Goal: Transaction & Acquisition: Purchase product/service

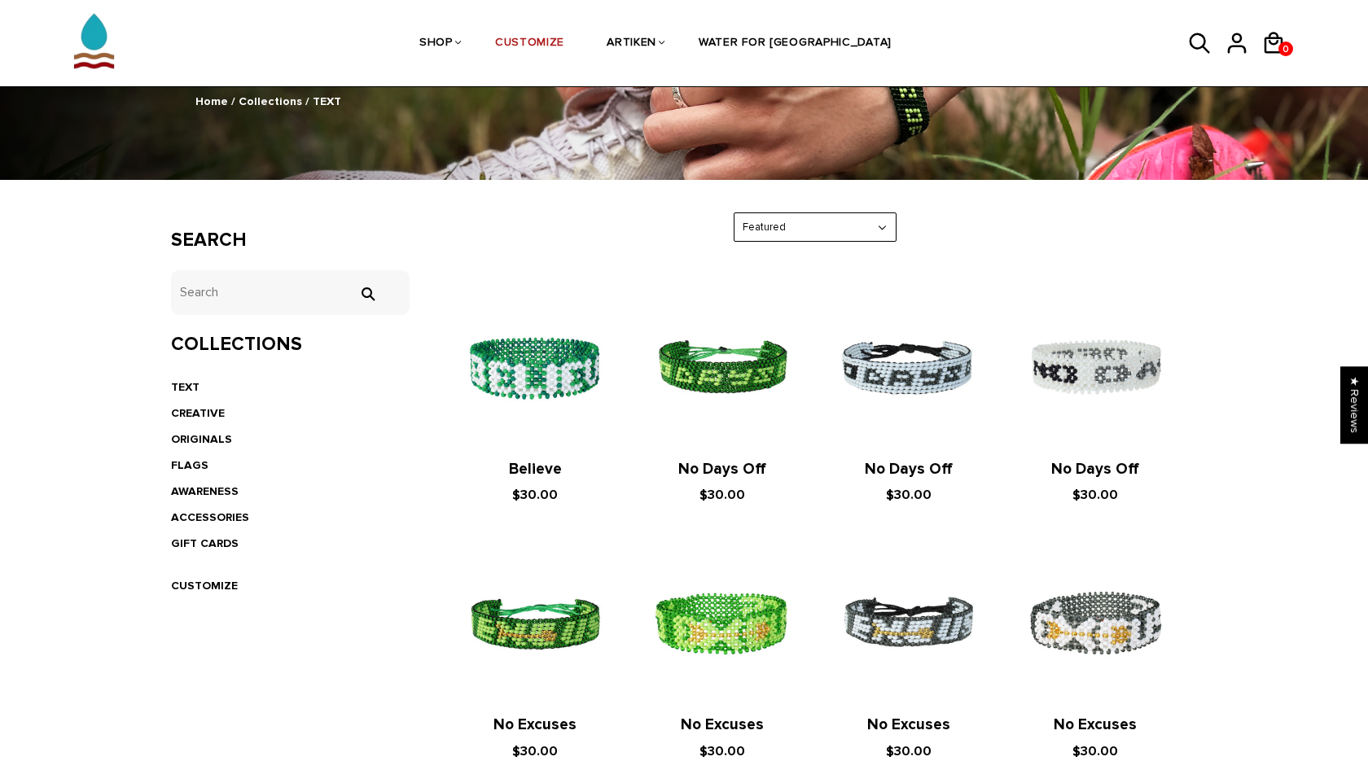
scroll to position [685, 0]
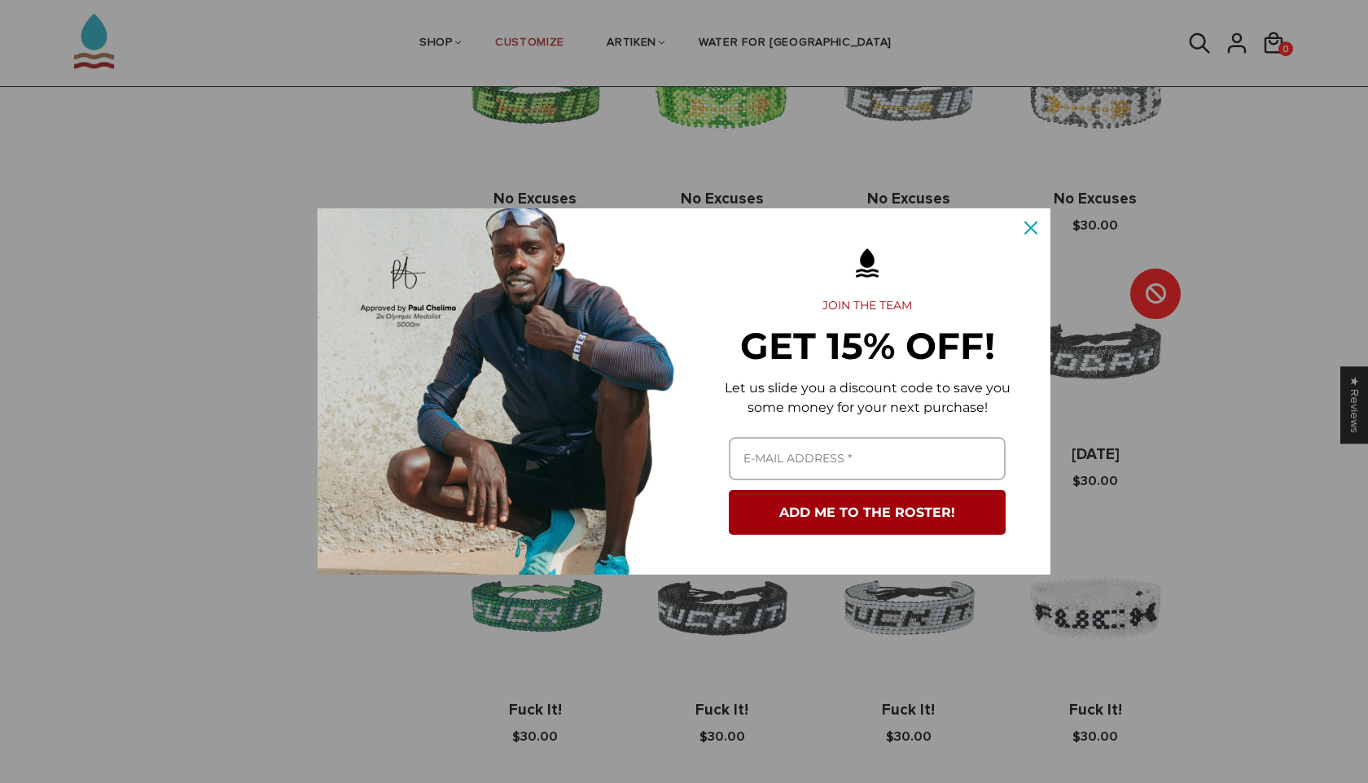
click at [1026, 250] on div "Marketing offer form" at bounding box center [867, 263] width 334 height 52
click at [1035, 223] on icon "close icon" at bounding box center [1030, 227] width 13 height 13
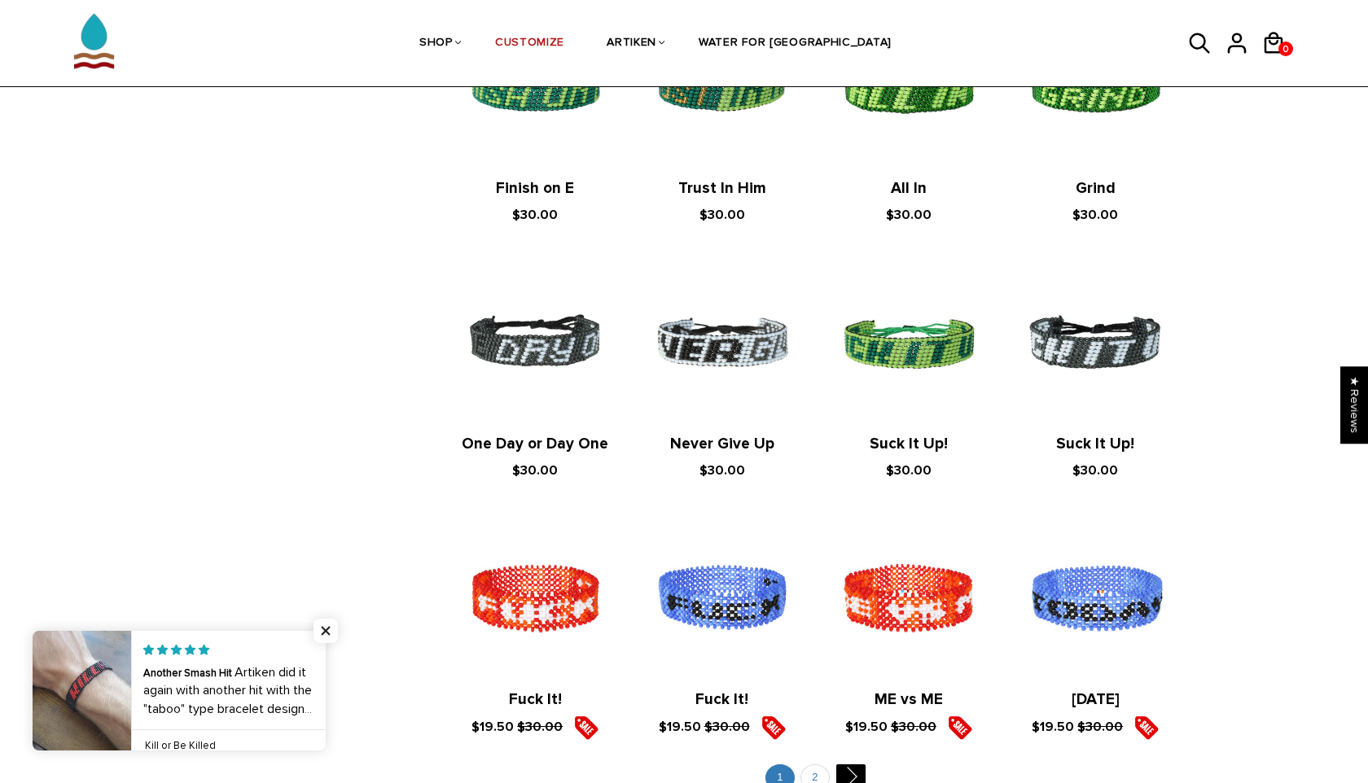
scroll to position [1768, 0]
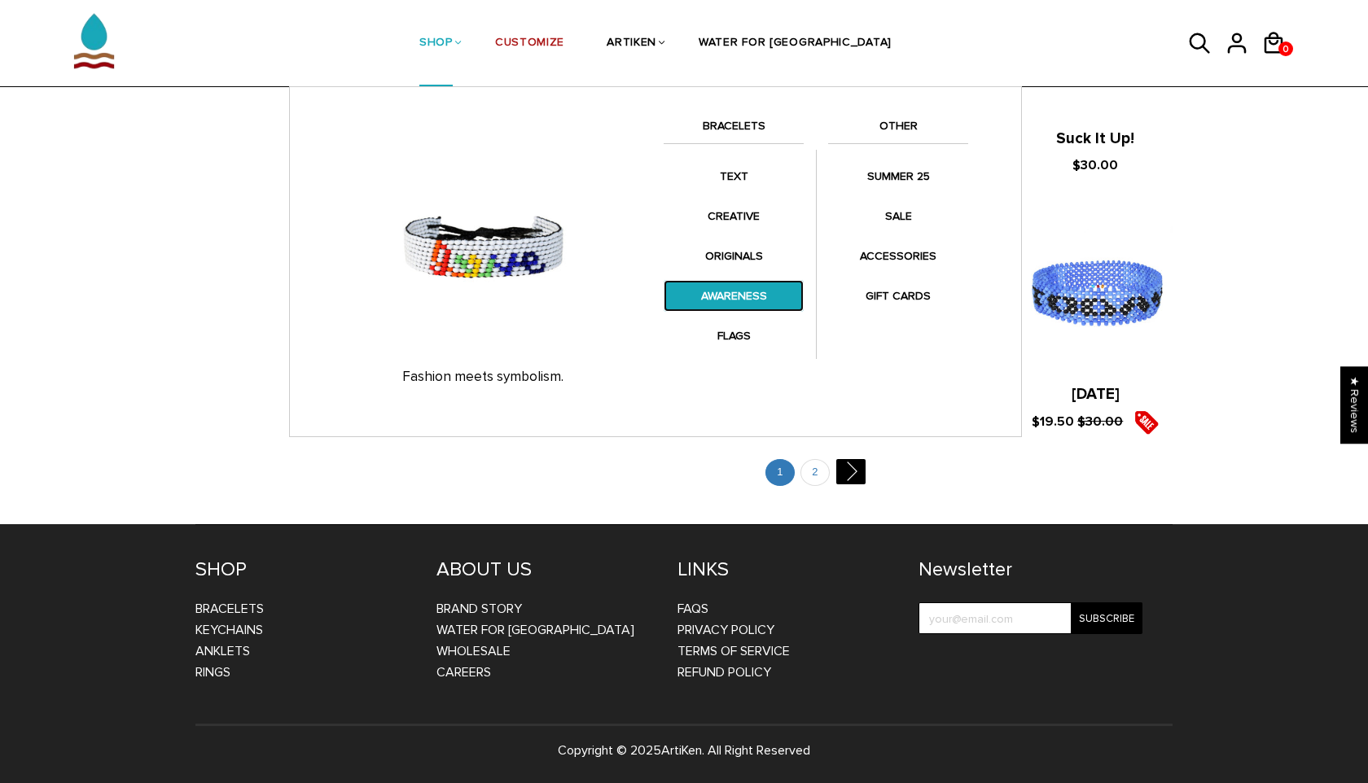
click at [700, 282] on link "AWARENESS" at bounding box center [733, 296] width 140 height 32
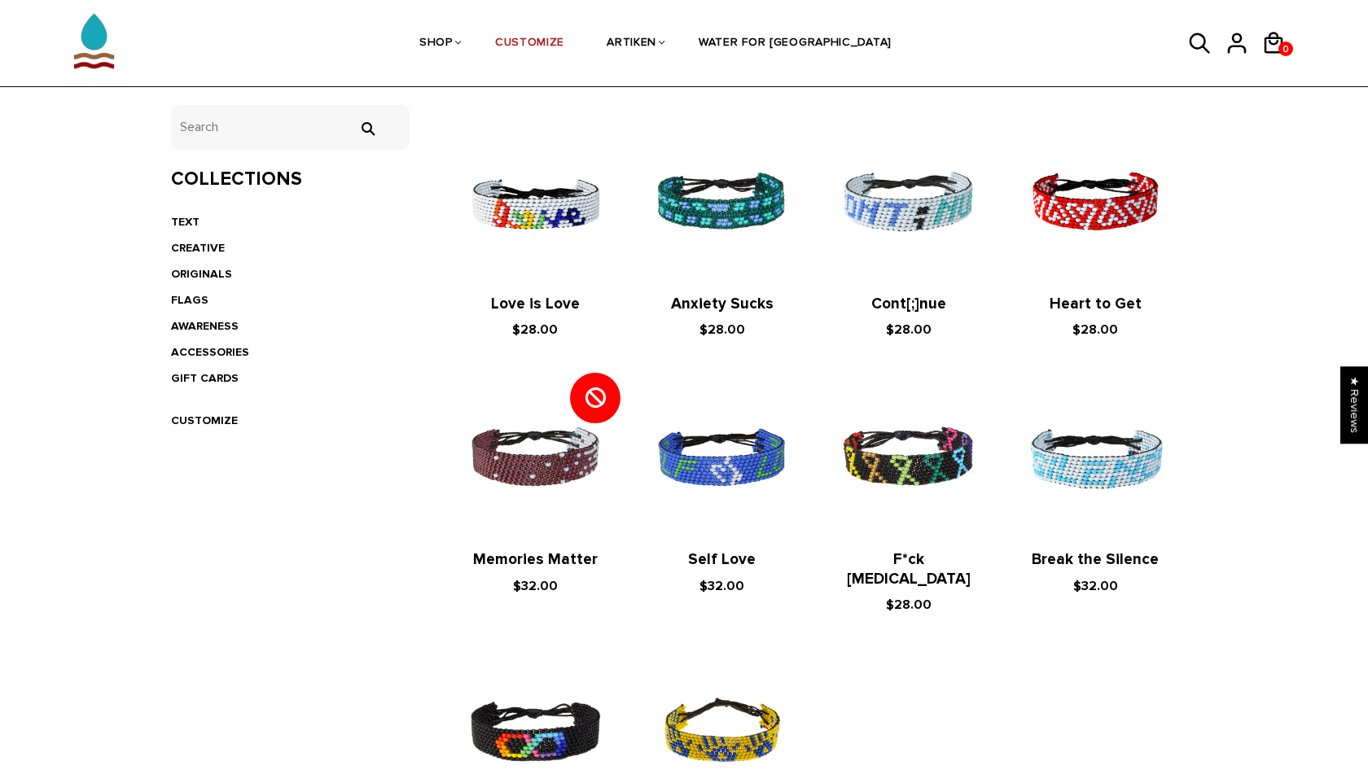
scroll to position [322, 0]
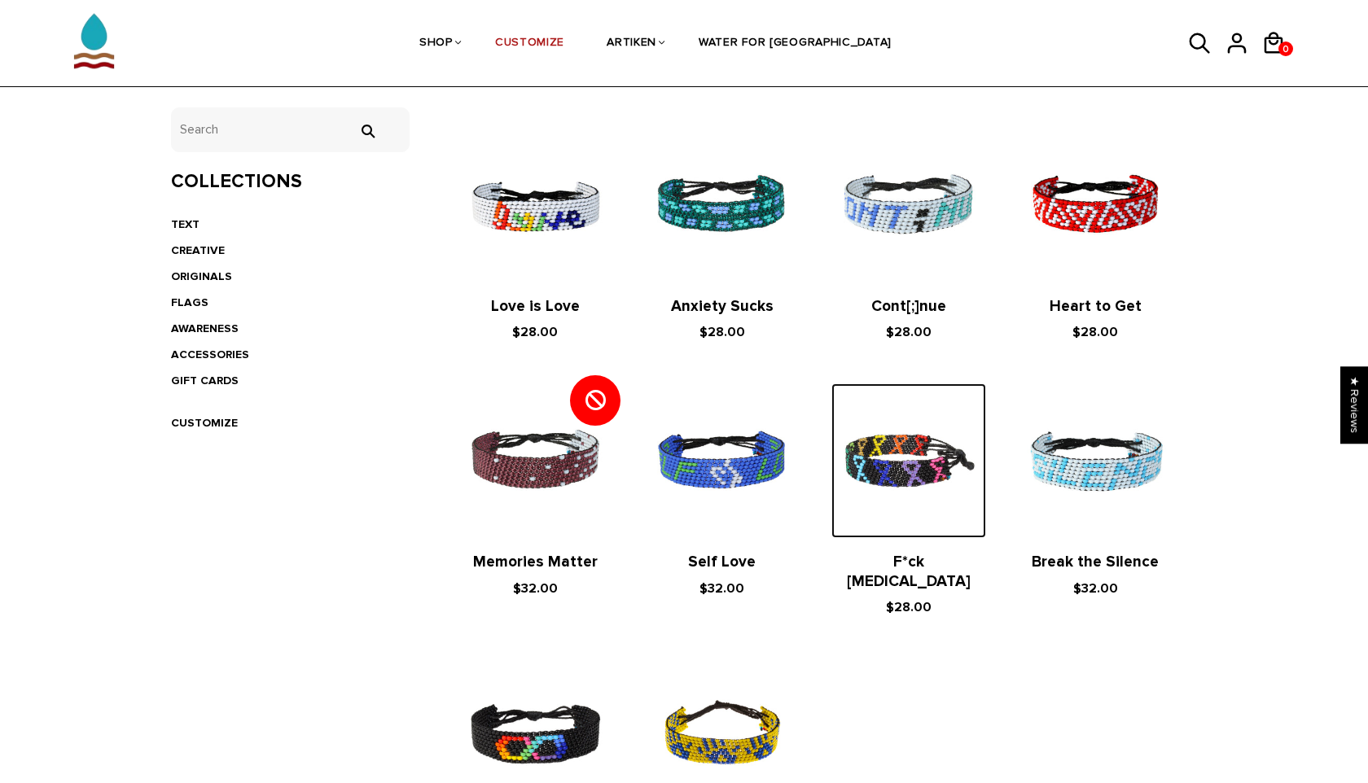
click at [934, 486] on img at bounding box center [908, 460] width 154 height 154
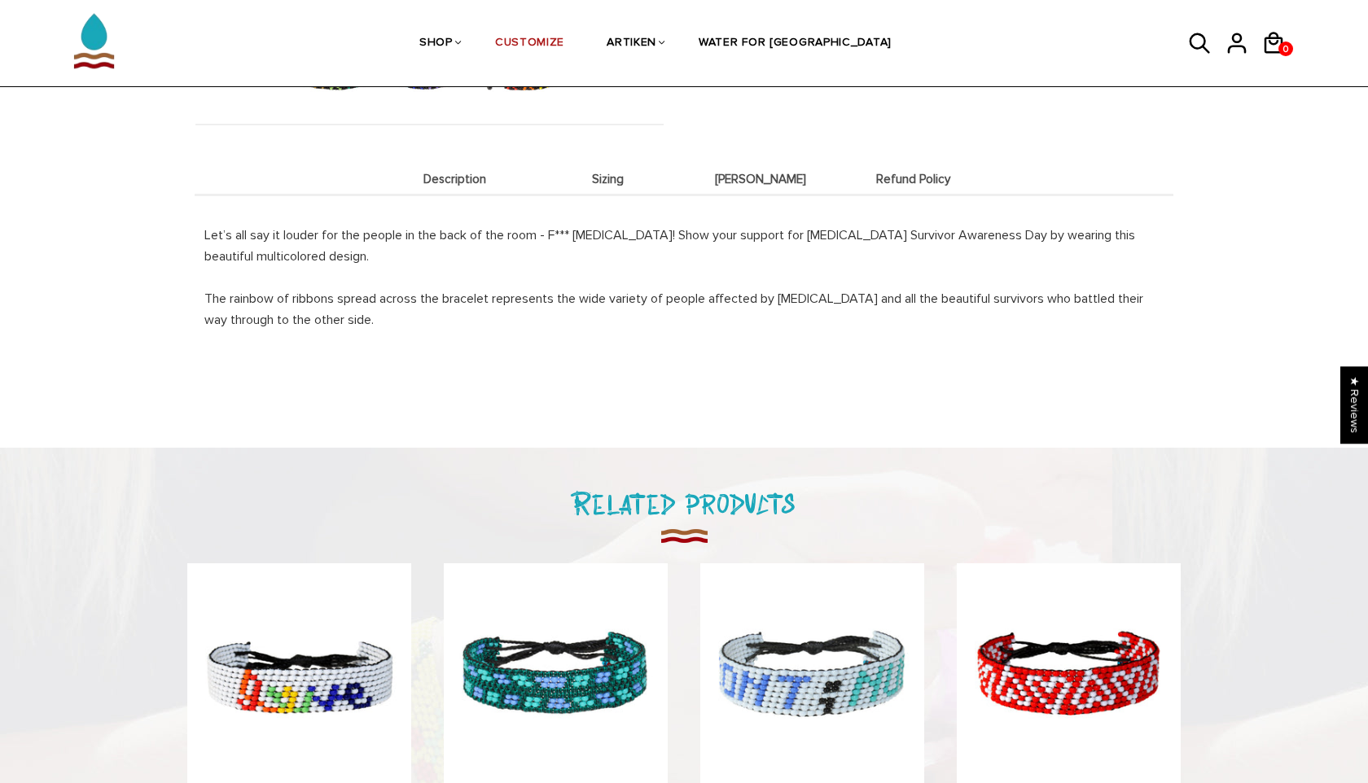
scroll to position [1017, 0]
